Goal: Task Accomplishment & Management: Manage account settings

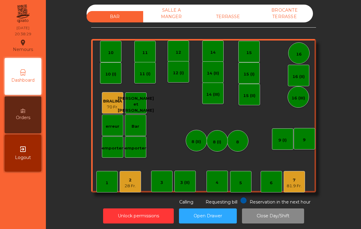
scroll to position [2, 0]
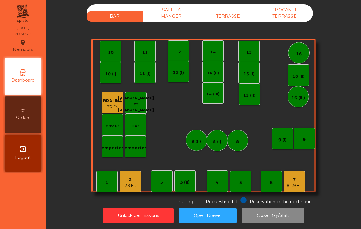
click at [182, 177] on div "3 (II)" at bounding box center [184, 180] width 9 height 9
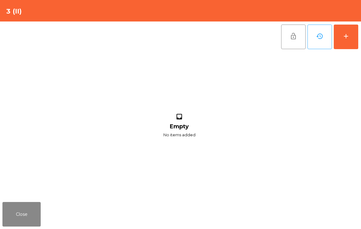
click at [348, 37] on div "add" at bounding box center [346, 35] width 7 height 7
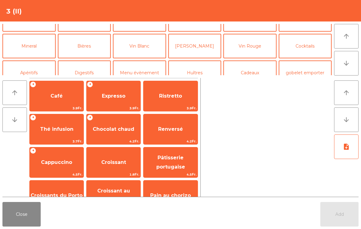
scroll to position [43, 0]
click at [91, 50] on button "Bières" at bounding box center [84, 46] width 53 height 25
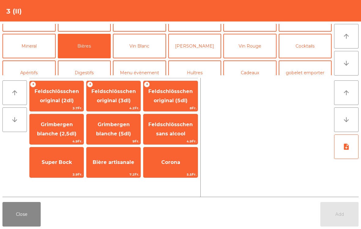
click at [121, 161] on span "Bière artisanale" at bounding box center [114, 162] width 42 height 6
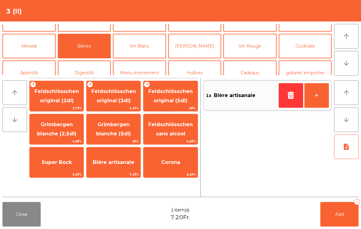
click at [35, 44] on button "Mineral" at bounding box center [28, 46] width 53 height 25
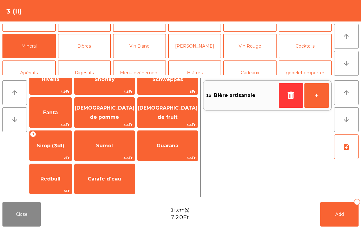
scroll to position [149, 0]
click at [121, 176] on span "Carafe d'eau" at bounding box center [104, 179] width 33 height 6
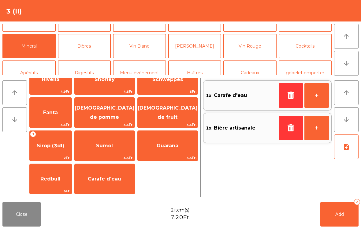
click at [337, 215] on span "Add" at bounding box center [340, 214] width 9 height 6
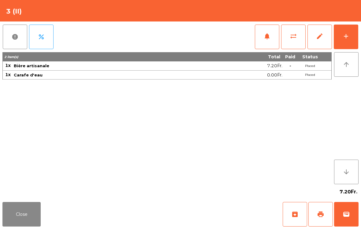
click at [346, 40] on button "add" at bounding box center [346, 37] width 25 height 25
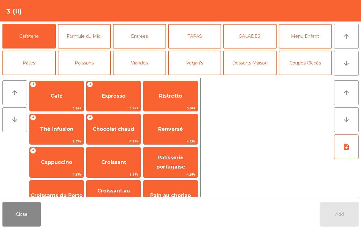
click at [91, 62] on button "Poissons" at bounding box center [84, 63] width 53 height 25
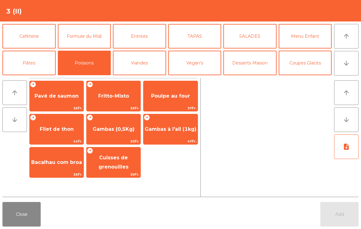
click at [100, 97] on span "Fritto-Misto" at bounding box center [113, 96] width 31 height 6
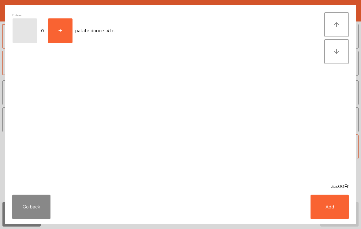
click at [64, 34] on button "+" at bounding box center [60, 30] width 25 height 25
click at [330, 209] on button "Add" at bounding box center [330, 206] width 38 height 25
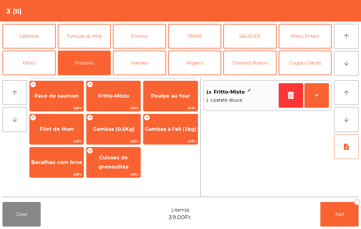
click at [115, 133] on span "Gambas (0,5Kg)" at bounding box center [114, 129] width 54 height 17
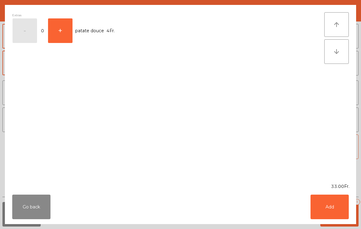
click at [31, 209] on button "Go back" at bounding box center [31, 206] width 38 height 25
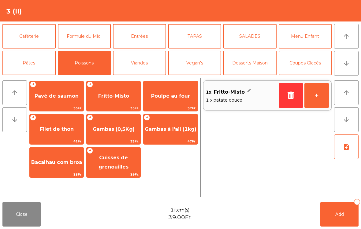
click at [54, 160] on span "Bacalhau com broa" at bounding box center [56, 162] width 51 height 6
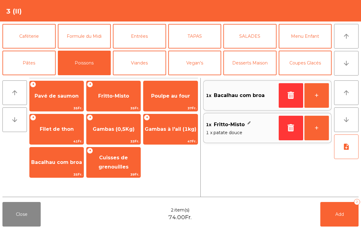
click at [342, 216] on span "Add" at bounding box center [340, 214] width 9 height 6
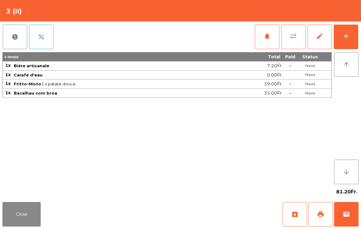
click at [24, 203] on button "Close" at bounding box center [21, 214] width 38 height 25
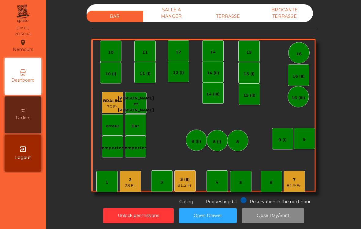
click at [288, 190] on div "7 81.9 Fr." at bounding box center [294, 180] width 21 height 21
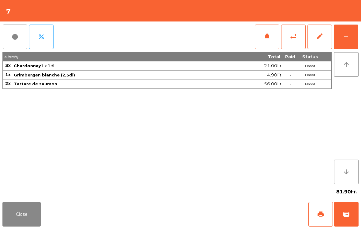
click at [320, 216] on span "print" at bounding box center [320, 213] width 7 height 7
click at [13, 214] on button "Close" at bounding box center [21, 214] width 38 height 25
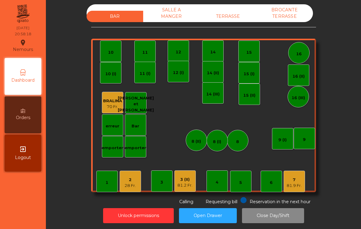
click at [134, 191] on div "2 28 Fr." at bounding box center [130, 180] width 21 height 21
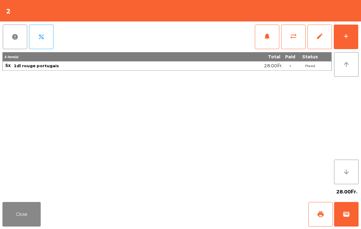
click at [316, 214] on button "print" at bounding box center [321, 214] width 25 height 25
click at [348, 216] on span "wallet" at bounding box center [346, 213] width 7 height 7
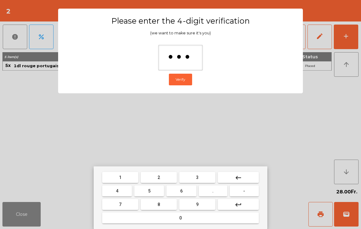
type input "****"
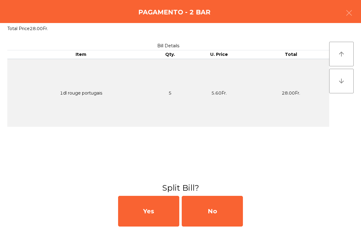
click at [221, 209] on div "No" at bounding box center [212, 210] width 61 height 31
click at [221, 209] on div "MB" at bounding box center [212, 210] width 61 height 31
click at [225, 209] on div "No" at bounding box center [212, 210] width 61 height 31
click at [228, 217] on div "No" at bounding box center [212, 210] width 61 height 31
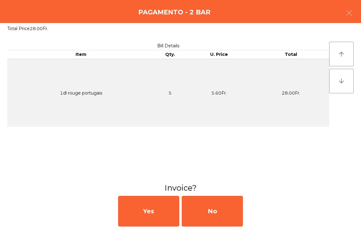
click at [221, 212] on button "Open Drawer" at bounding box center [208, 215] width 58 height 15
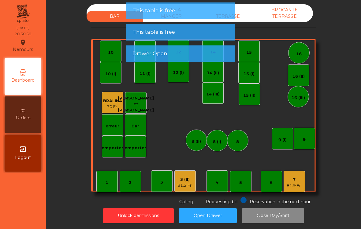
click at [223, 214] on button "Open Drawer" at bounding box center [208, 215] width 58 height 15
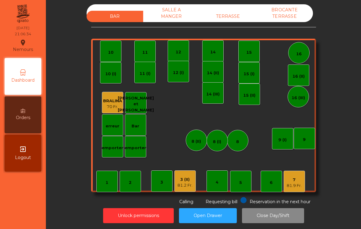
click at [296, 176] on div "7 81.9 Fr." at bounding box center [294, 181] width 15 height 14
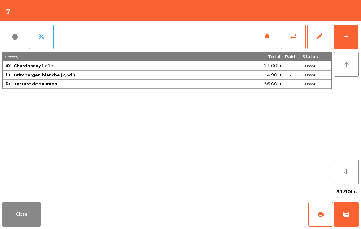
click at [24, 214] on button "Close" at bounding box center [21, 214] width 38 height 25
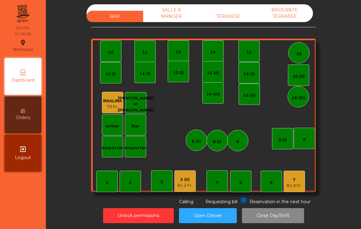
click at [288, 184] on div "81.9 Fr." at bounding box center [294, 185] width 15 height 6
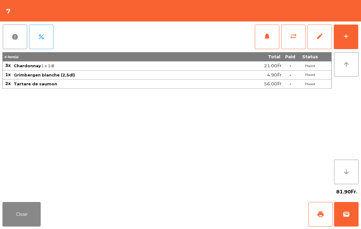
click at [352, 213] on button "wallet" at bounding box center [347, 214] width 25 height 25
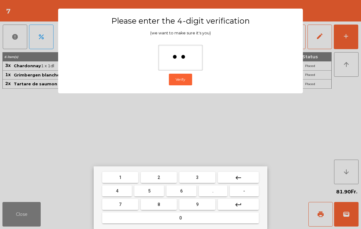
type input "***"
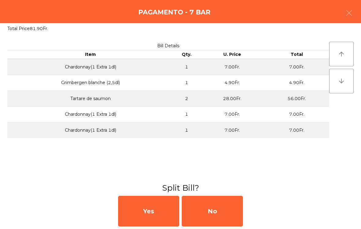
click at [248, 204] on div "Yes No" at bounding box center [180, 211] width 361 height 36
click at [242, 206] on div "No" at bounding box center [212, 210] width 61 height 31
click at [234, 204] on div "MB" at bounding box center [212, 210] width 61 height 31
click at [229, 207] on div "No" at bounding box center [212, 210] width 61 height 31
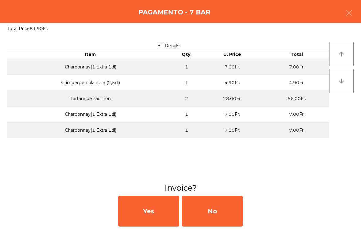
click at [220, 211] on div "No" at bounding box center [212, 210] width 61 height 31
click at [232, 214] on button "Open Drawer" at bounding box center [208, 215] width 58 height 15
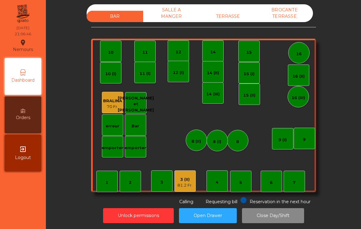
click at [236, 9] on div "BAR SALLE A MANGER TERRASSE BROCANTE TERRASSE" at bounding box center [200, 13] width 227 height 18
click at [233, 13] on div "TERRASSE" at bounding box center [228, 16] width 57 height 11
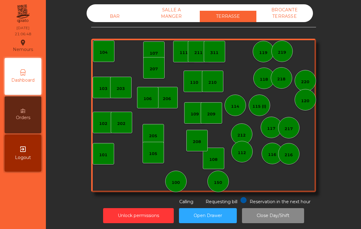
click at [116, 19] on div "BAR" at bounding box center [115, 16] width 57 height 11
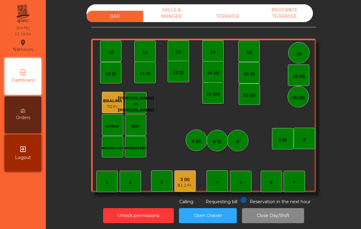
scroll to position [1, 0]
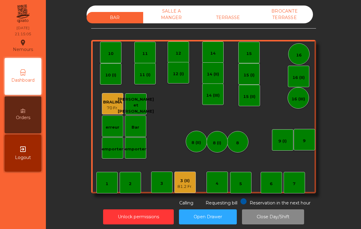
click at [187, 185] on div "81.2 Fr." at bounding box center [185, 186] width 15 height 6
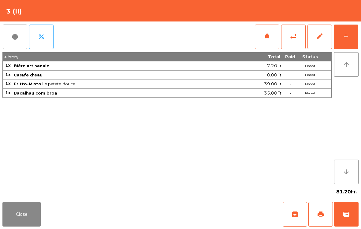
click at [346, 41] on button "add" at bounding box center [346, 37] width 25 height 25
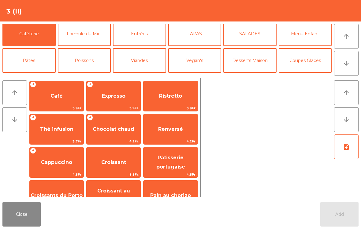
scroll to position [32, 0]
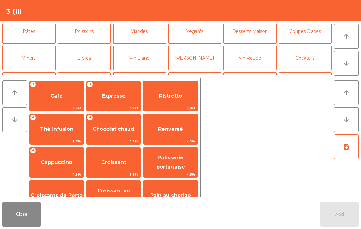
click at [248, 59] on button "Vin Rouge" at bounding box center [250, 58] width 53 height 25
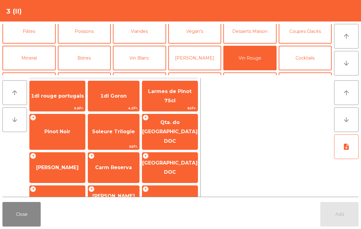
click at [170, 167] on span "[GEOGRAPHIC_DATA] DOC" at bounding box center [169, 167] width 55 height 15
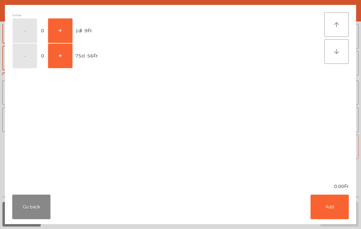
click at [62, 25] on button "+" at bounding box center [60, 30] width 25 height 25
click at [336, 205] on button "Add" at bounding box center [330, 206] width 38 height 25
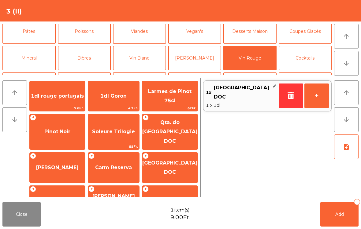
click at [346, 214] on button "Add 1" at bounding box center [340, 214] width 38 height 25
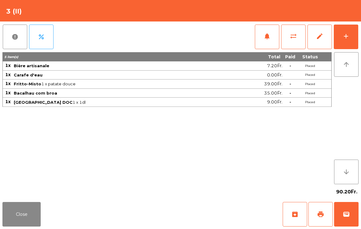
click at [17, 215] on button "Close" at bounding box center [21, 214] width 38 height 25
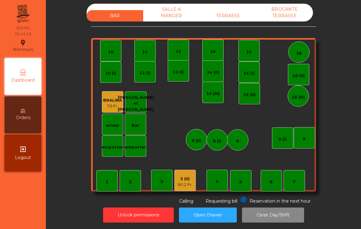
click at [182, 181] on div "3 (II)" at bounding box center [185, 179] width 15 height 6
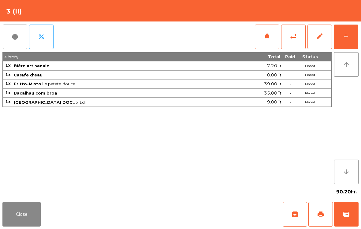
scroll to position [3, 0]
click at [9, 218] on button "Close" at bounding box center [21, 214] width 38 height 25
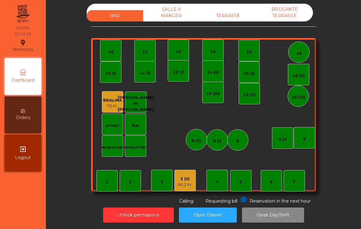
click at [187, 180] on div "3 (II)" at bounding box center [185, 179] width 15 height 6
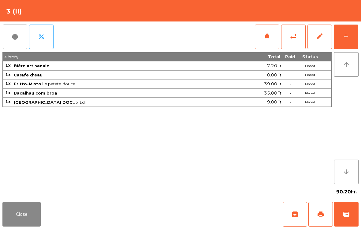
click at [321, 212] on span "print" at bounding box center [320, 213] width 7 height 7
click at [348, 214] on span "wallet" at bounding box center [346, 213] width 7 height 7
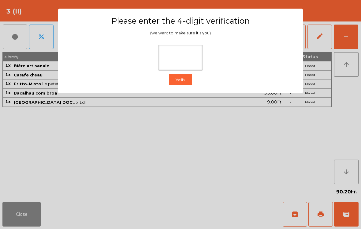
click at [234, 153] on ngb-modal-window "Please enter the 4-digit verification (we want to make sure it's you) Verify" at bounding box center [180, 114] width 343 height 229
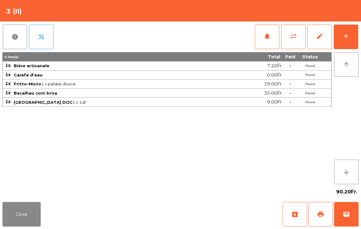
click at [213, 129] on div "5 item(s) Total Paid Status 1x Bière artisanale 7.20Fr. - Placed 1x Carafe d'ea…" at bounding box center [167, 118] width 330 height 132
click at [349, 214] on span "wallet" at bounding box center [346, 213] width 7 height 7
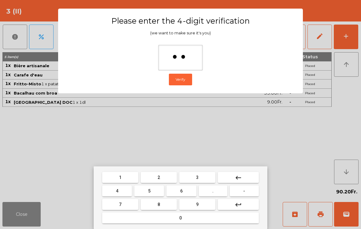
type input "***"
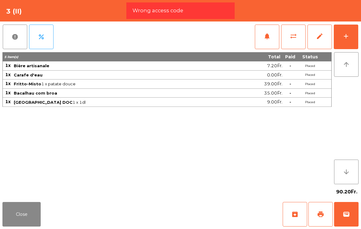
click at [343, 219] on button "wallet" at bounding box center [347, 214] width 25 height 25
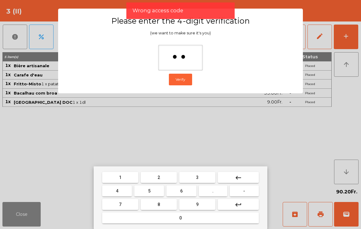
type input "***"
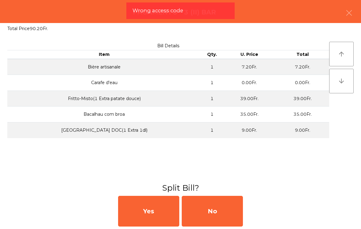
click at [217, 215] on div "No" at bounding box center [212, 210] width 61 height 31
click at [214, 214] on div "No" at bounding box center [212, 210] width 61 height 31
click at [219, 216] on div "No" at bounding box center [212, 210] width 61 height 31
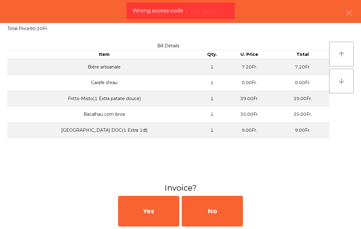
click at [217, 210] on div "No" at bounding box center [212, 210] width 61 height 31
click at [217, 209] on div "No" at bounding box center [212, 210] width 61 height 31
click at [209, 215] on div "No" at bounding box center [212, 210] width 61 height 31
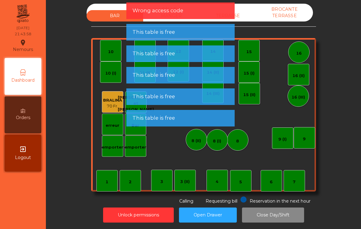
click at [209, 215] on button "Open Drawer" at bounding box center [208, 214] width 58 height 15
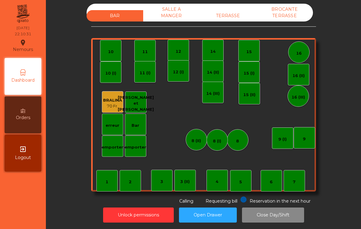
click at [282, 215] on button "Close Day/Shift" at bounding box center [273, 214] width 62 height 15
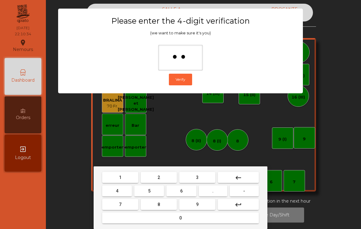
type input "***"
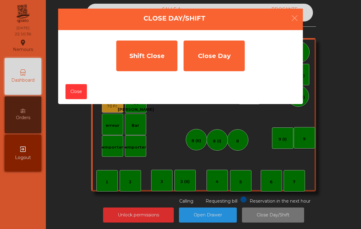
click at [156, 49] on div "Shift Close" at bounding box center [146, 55] width 61 height 31
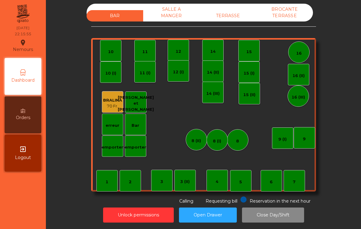
click at [162, 13] on div "SALLE A MANGER" at bounding box center [171, 13] width 57 height 18
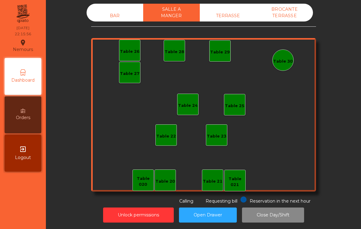
click at [229, 14] on div "TERRASSE" at bounding box center [228, 15] width 57 height 11
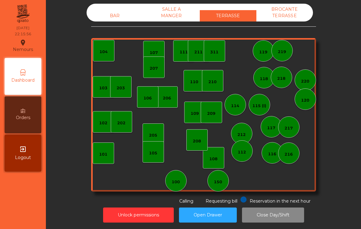
click at [301, 6] on div "BROCANTE TERRASSE" at bounding box center [285, 13] width 57 height 18
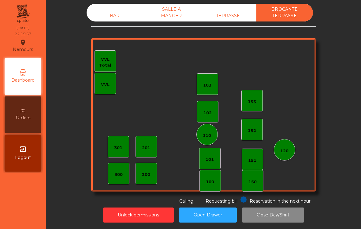
click at [106, 16] on div "BAR" at bounding box center [115, 15] width 57 height 11
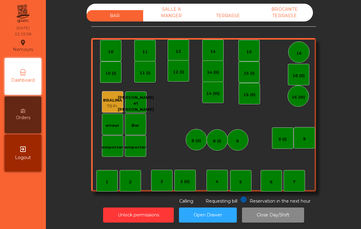
click at [299, 215] on button "Close Day/Shift" at bounding box center [273, 214] width 62 height 15
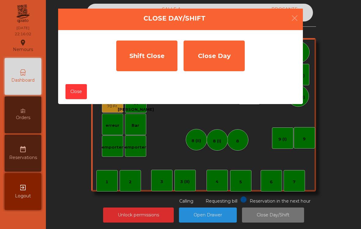
click at [227, 61] on div "Close Day" at bounding box center [214, 55] width 61 height 31
